Goal: Task Accomplishment & Management: Manage account settings

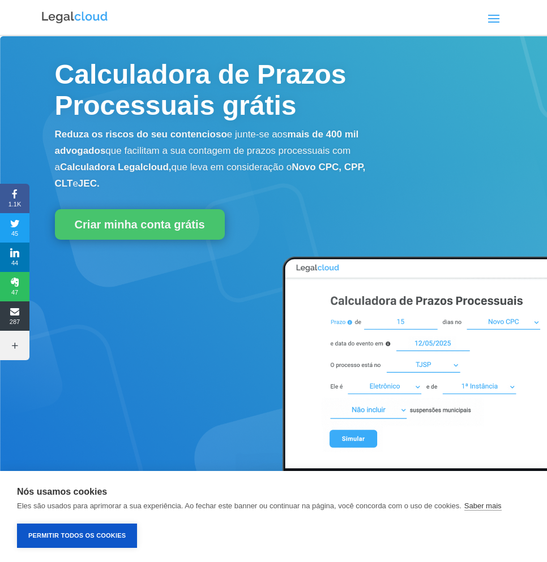
click at [496, 27] on span at bounding box center [493, 18] width 18 height 18
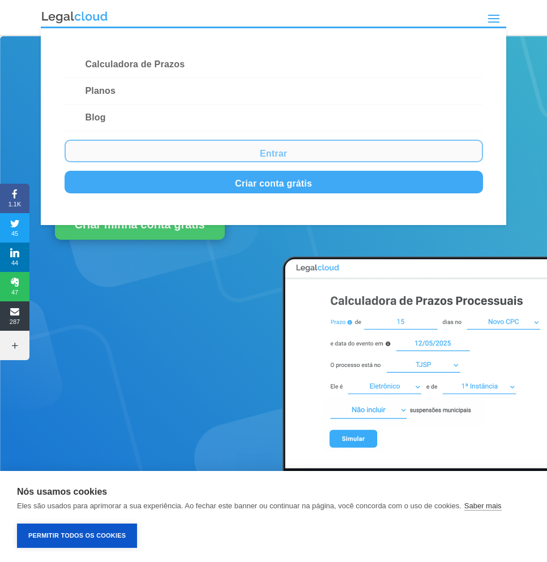
click at [249, 156] on link "Entrar" at bounding box center [274, 151] width 418 height 23
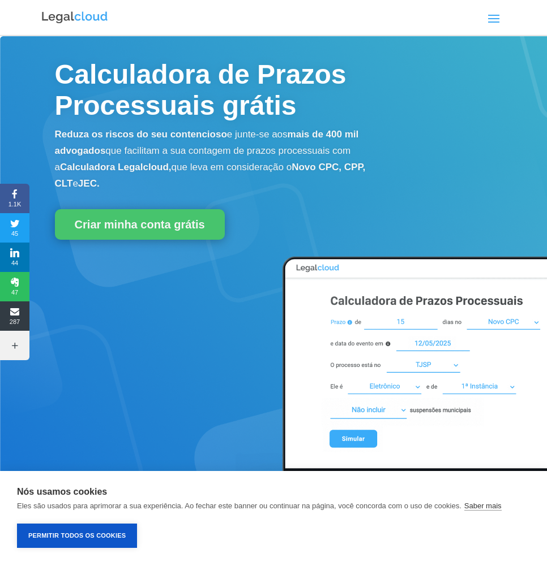
click at [489, 21] on span at bounding box center [493, 18] width 18 height 18
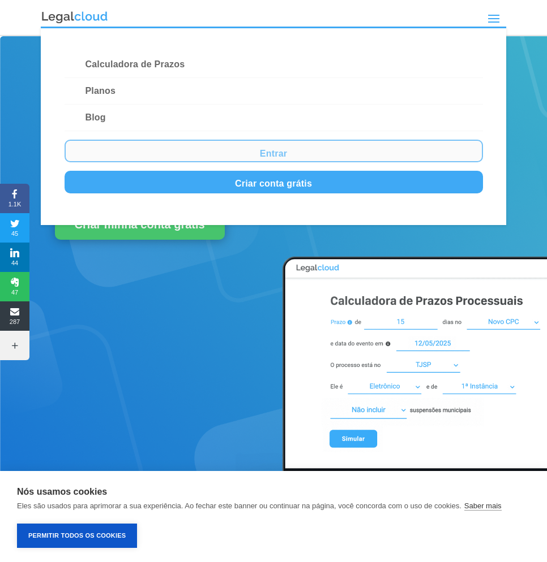
click at [326, 150] on link "Entrar" at bounding box center [274, 151] width 418 height 23
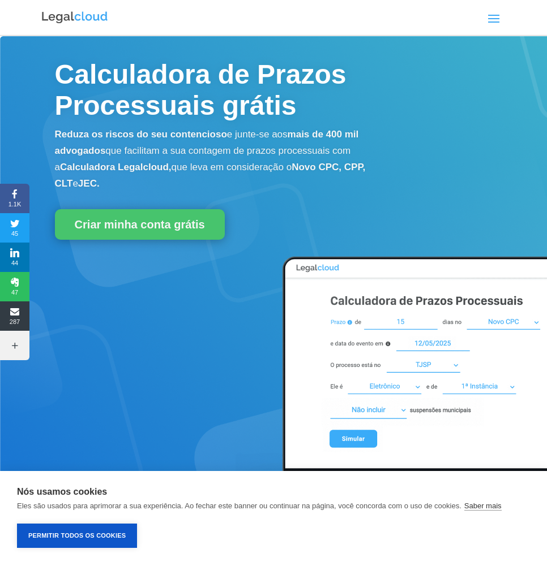
click at [498, 19] on span at bounding box center [493, 18] width 18 height 18
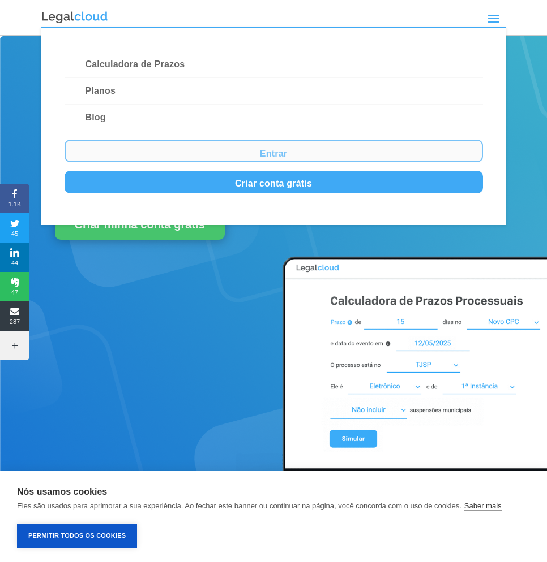
click at [261, 151] on link "Entrar" at bounding box center [274, 151] width 418 height 23
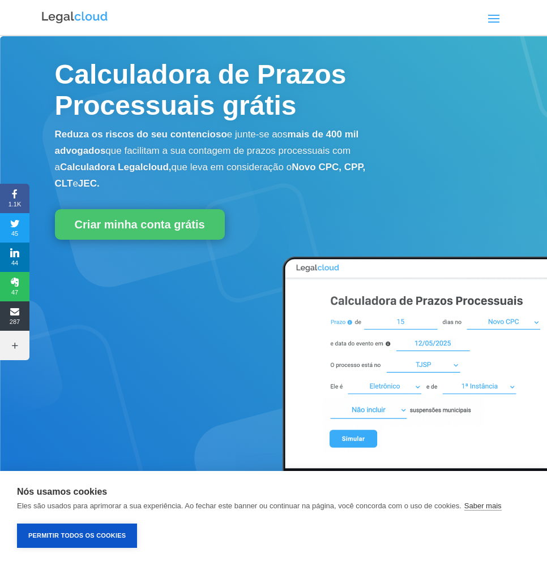
click at [491, 20] on span at bounding box center [493, 18] width 18 height 18
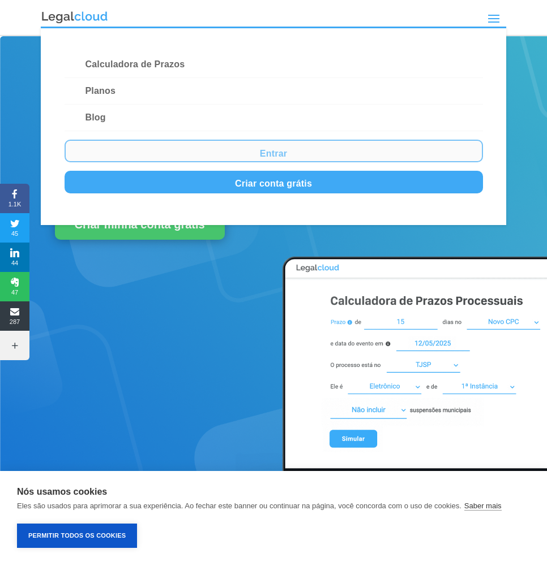
click at [290, 160] on link "Entrar" at bounding box center [274, 151] width 418 height 23
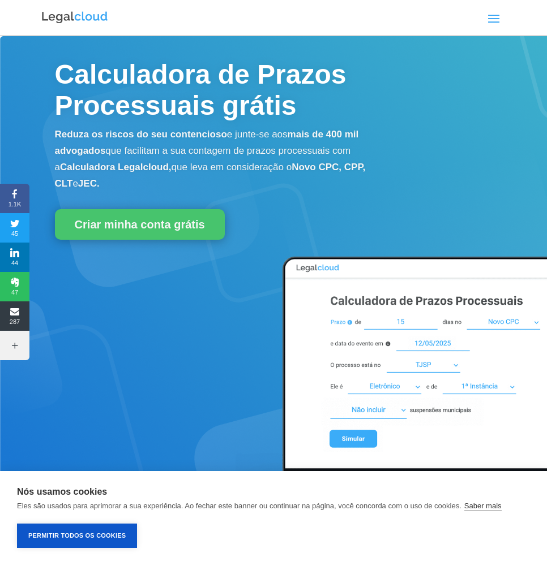
click at [485, 21] on span at bounding box center [493, 18] width 18 height 18
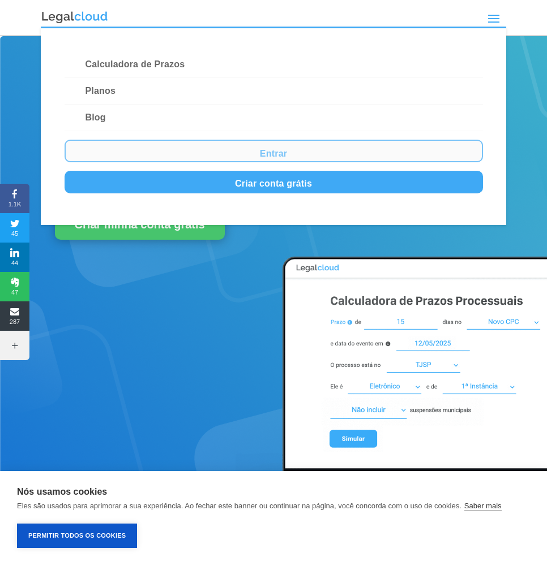
click at [232, 153] on link "Entrar" at bounding box center [274, 151] width 418 height 23
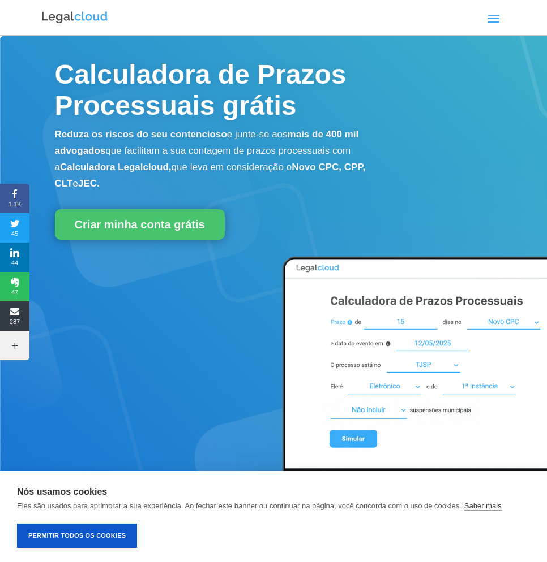
click at [488, 22] on span at bounding box center [493, 18] width 18 height 18
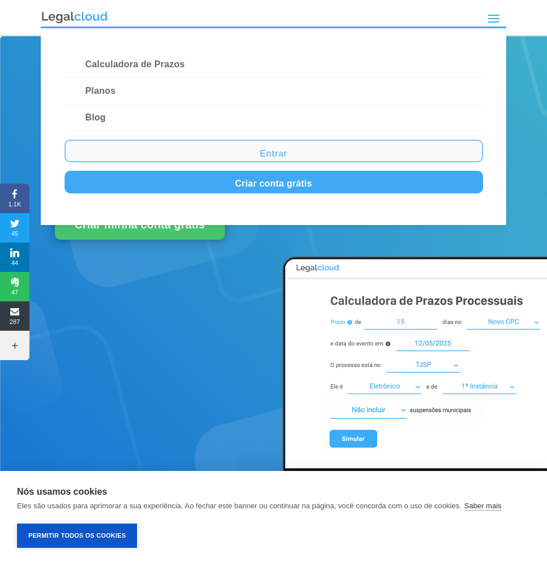
click at [287, 160] on link "Entrar" at bounding box center [274, 151] width 418 height 23
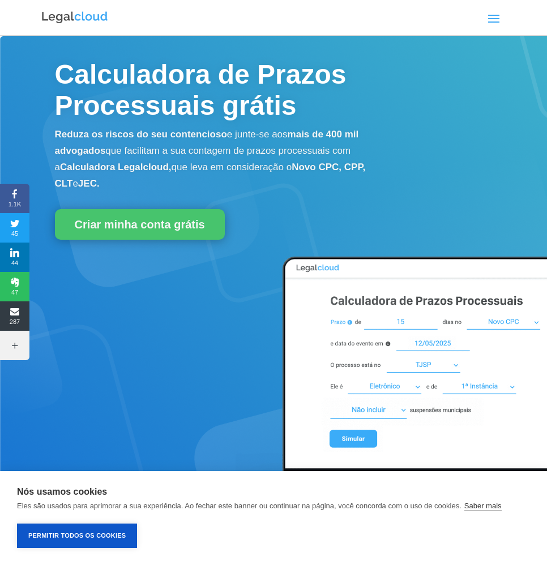
click at [498, 19] on span at bounding box center [493, 18] width 18 height 18
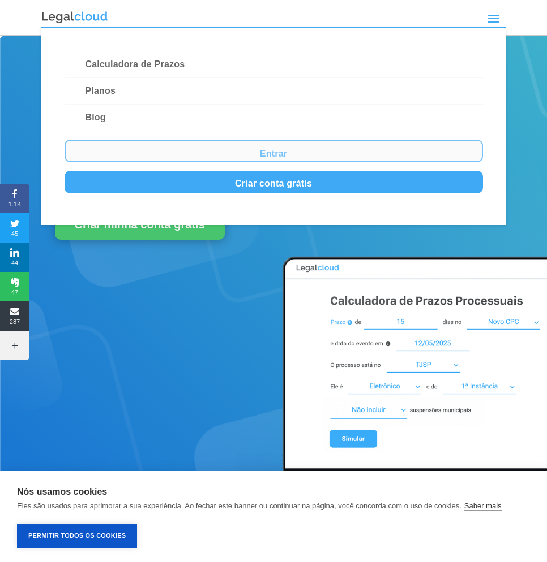
click at [286, 160] on link "Entrar" at bounding box center [274, 151] width 418 height 23
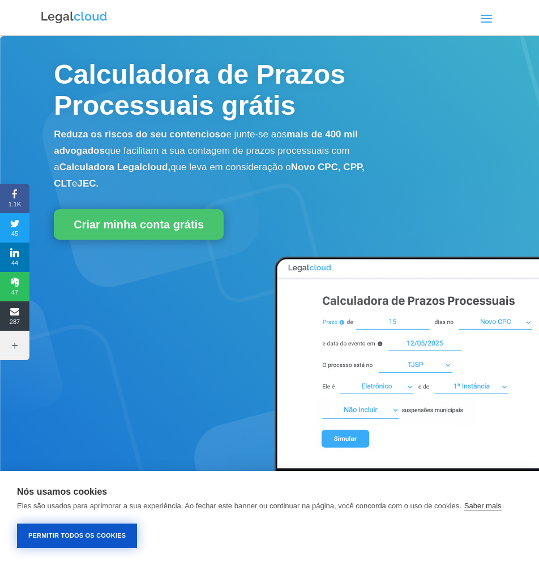
click at [72, 538] on button "Permitir Todos os Cookies" at bounding box center [77, 536] width 120 height 24
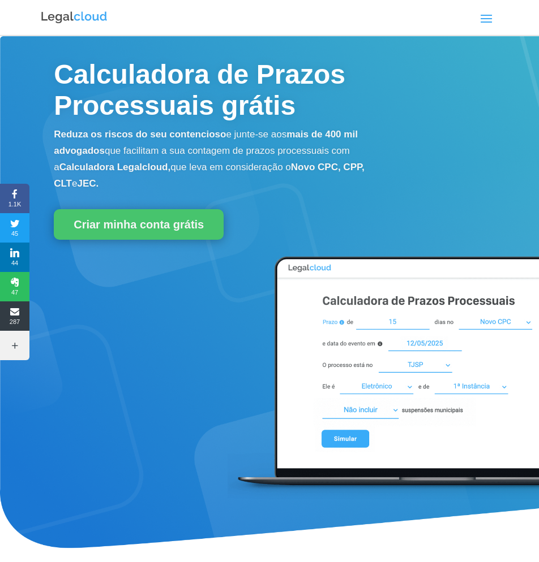
click at [489, 22] on span at bounding box center [486, 18] width 18 height 18
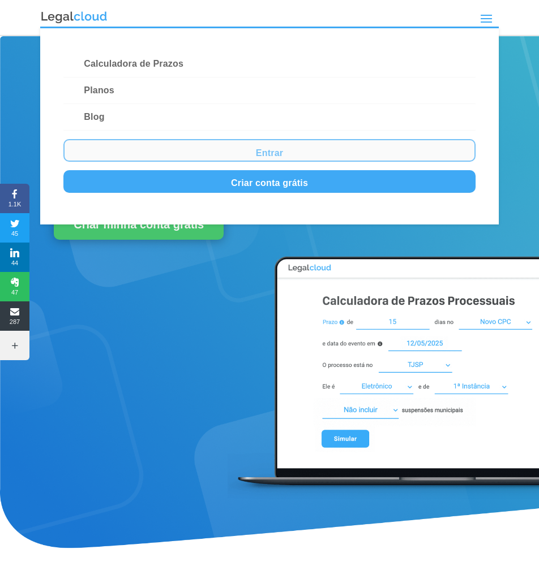
click at [273, 153] on link "Entrar" at bounding box center [269, 150] width 412 height 23
